Goal: Information Seeking & Learning: Learn about a topic

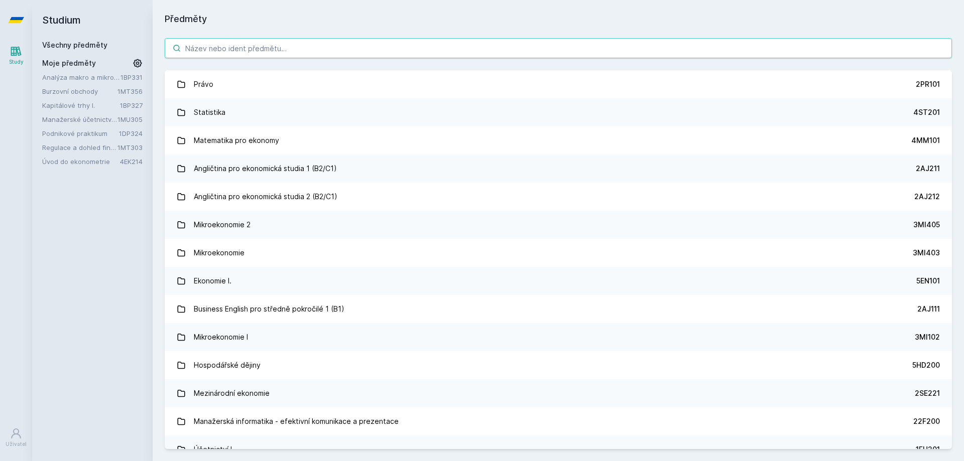
click at [291, 52] on input "search" at bounding box center [558, 48] width 787 height 20
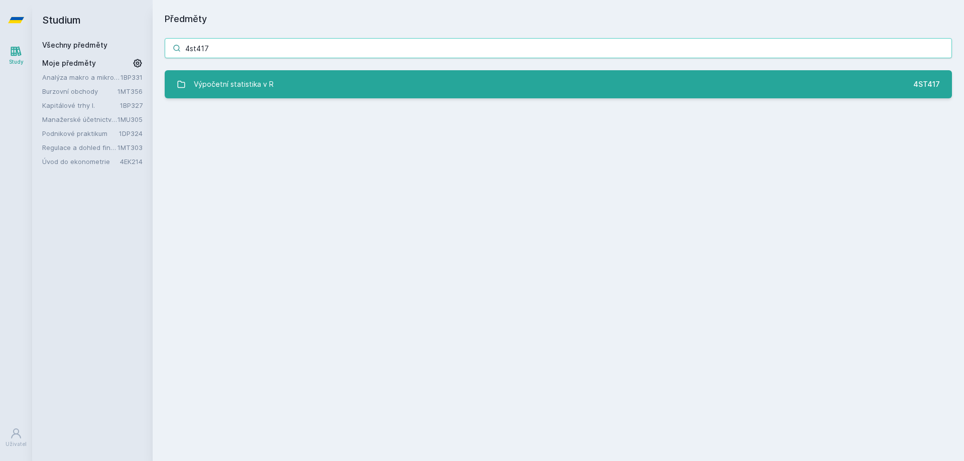
type input "4st417"
click at [450, 75] on link "Výpočetní statistika v R 4ST417" at bounding box center [558, 84] width 787 height 28
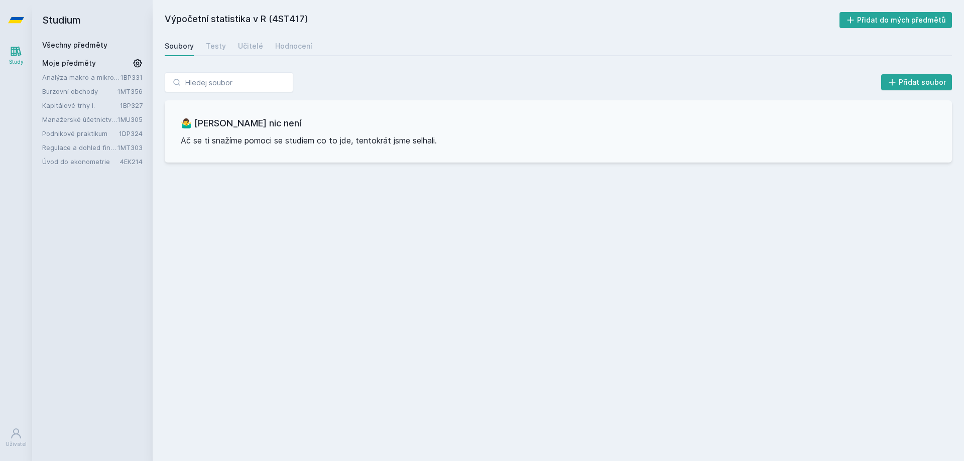
click at [270, 49] on div "Soubory Testy Učitelé Hodnocení" at bounding box center [558, 46] width 787 height 20
click at [278, 49] on div "Hodnocení" at bounding box center [293, 46] width 37 height 10
drag, startPoint x: 202, startPoint y: 48, endPoint x: 210, endPoint y: 47, distance: 7.6
click at [207, 48] on div "Soubory Testy Učitelé Hodnocení" at bounding box center [558, 46] width 787 height 20
drag, startPoint x: 210, startPoint y: 47, endPoint x: 223, endPoint y: 48, distance: 13.6
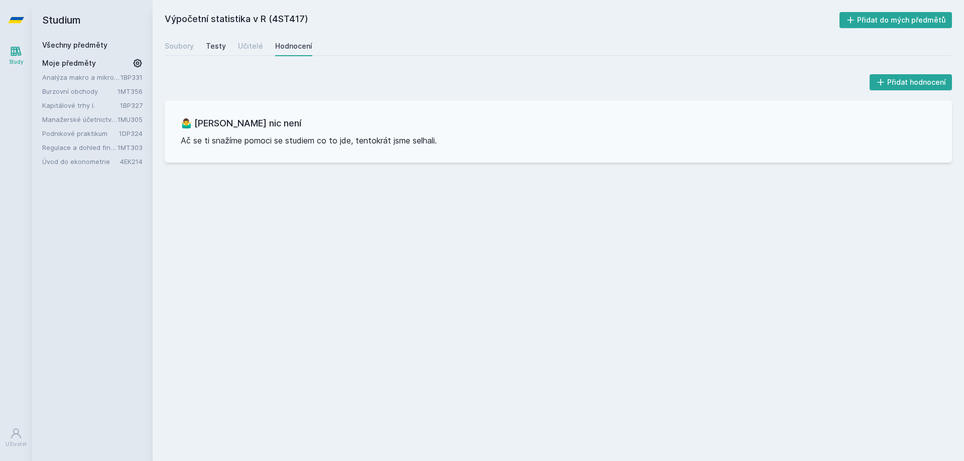
click at [210, 47] on div "Testy" at bounding box center [216, 46] width 20 height 10
drag, startPoint x: 244, startPoint y: 49, endPoint x: 328, endPoint y: 52, distance: 83.9
click at [246, 49] on div "Učitelé" at bounding box center [250, 46] width 25 height 10
